Goal: Information Seeking & Learning: Learn about a topic

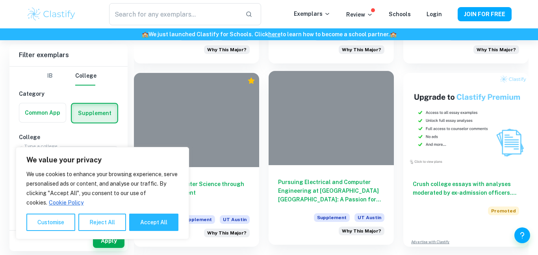
scroll to position [337, 0]
click at [348, 160] on div at bounding box center [331, 118] width 125 height 94
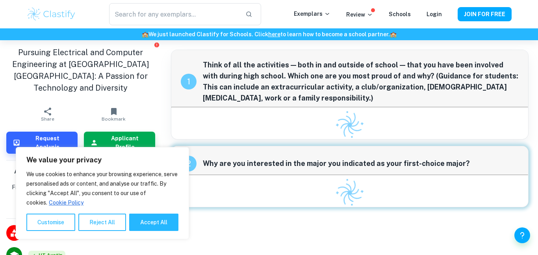
scroll to position [30, 0]
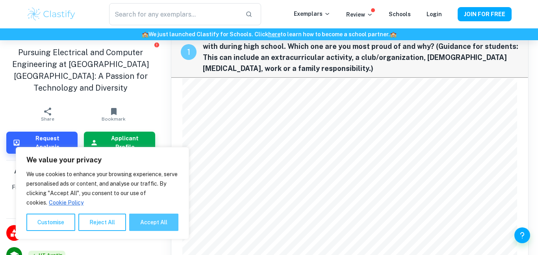
click at [166, 218] on button "Accept All" at bounding box center [153, 222] width 49 height 17
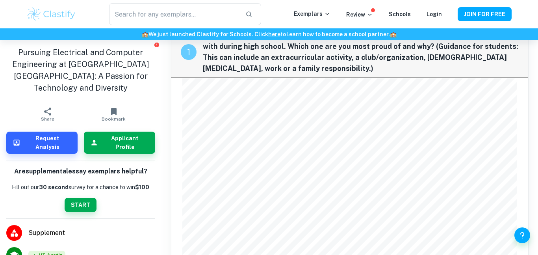
checkbox input "true"
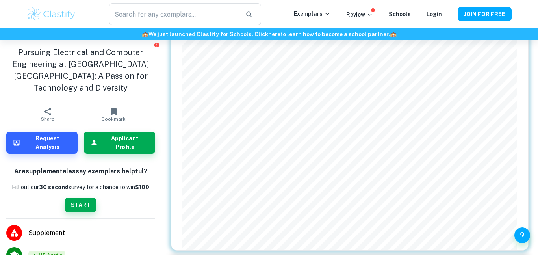
scroll to position [411, 0]
